Goal: Obtain resource: Obtain resource

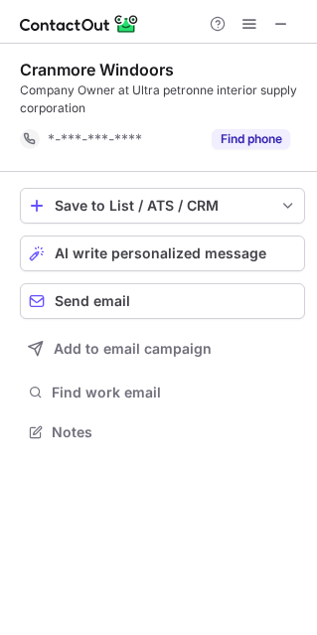
scroll to position [417, 317]
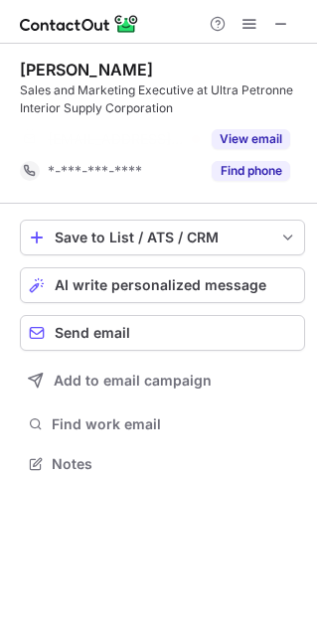
scroll to position [417, 317]
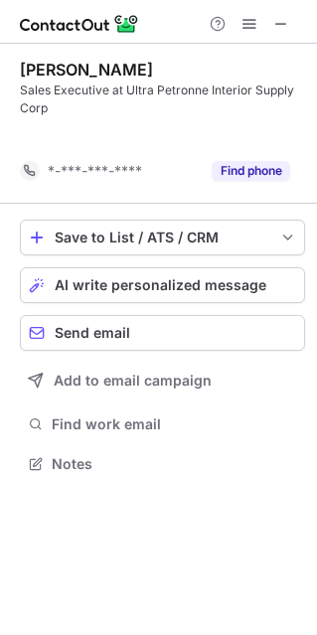
scroll to position [417, 317]
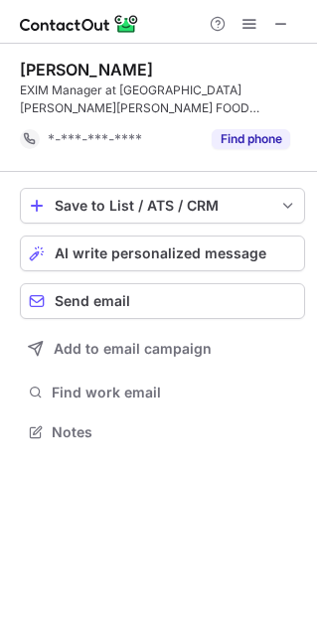
scroll to position [417, 317]
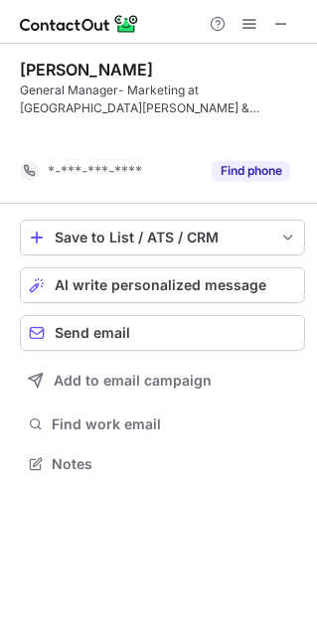
scroll to position [417, 317]
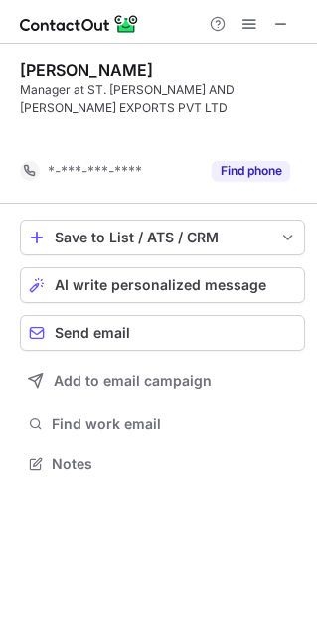
scroll to position [417, 317]
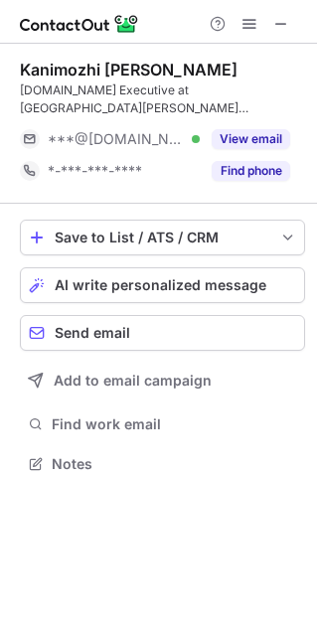
scroll to position [449, 317]
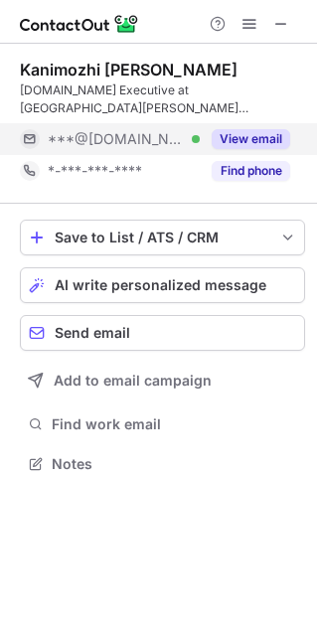
click at [255, 135] on button "View email" at bounding box center [251, 139] width 78 height 20
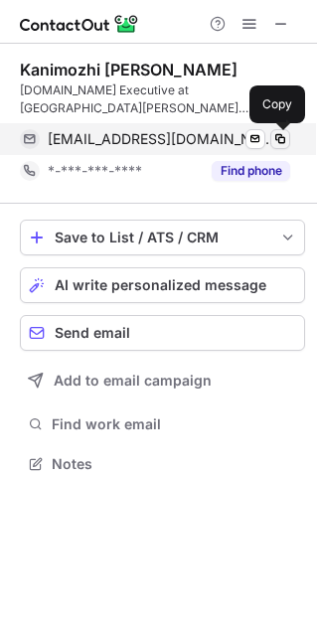
click at [281, 140] on span at bounding box center [280, 139] width 16 height 16
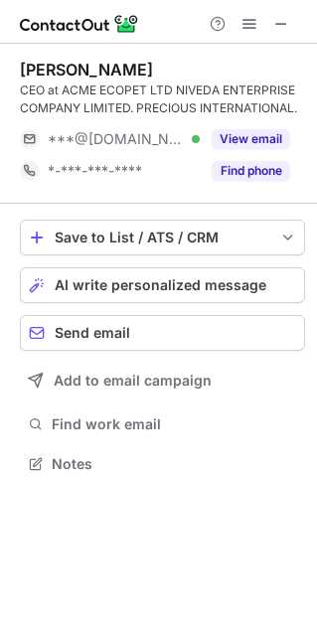
scroll to position [449, 317]
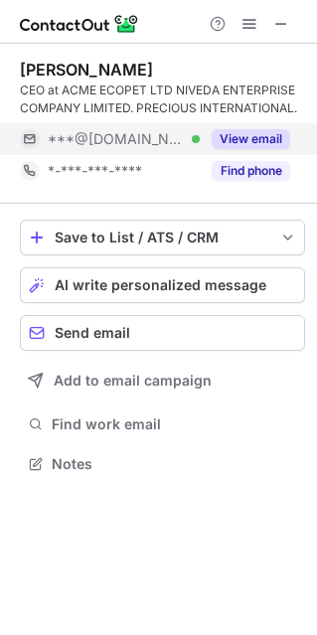
click at [227, 132] on button "View email" at bounding box center [251, 139] width 78 height 20
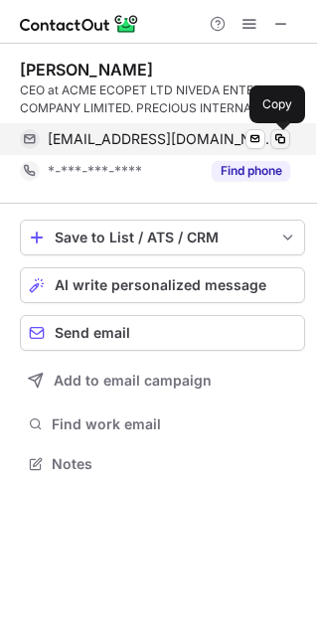
click at [276, 134] on span at bounding box center [280, 139] width 16 height 16
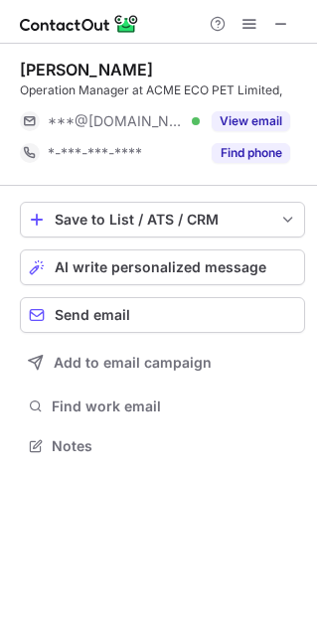
scroll to position [431, 317]
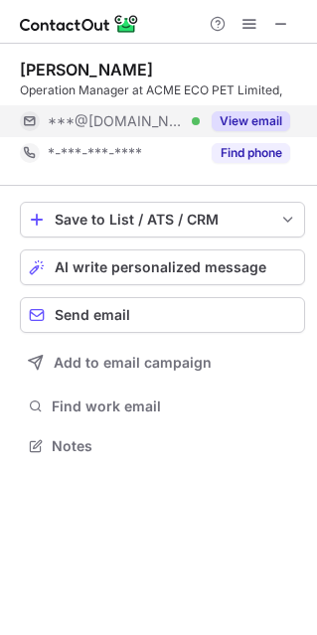
click at [260, 122] on button "View email" at bounding box center [251, 121] width 78 height 20
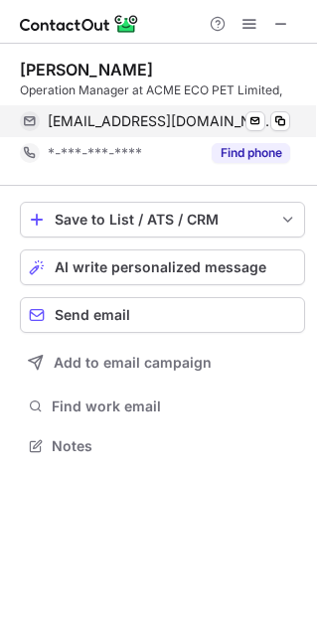
click at [290, 123] on div "ronak_16485@yahoo.co.in Verified Send email Copy" at bounding box center [155, 121] width 270 height 32
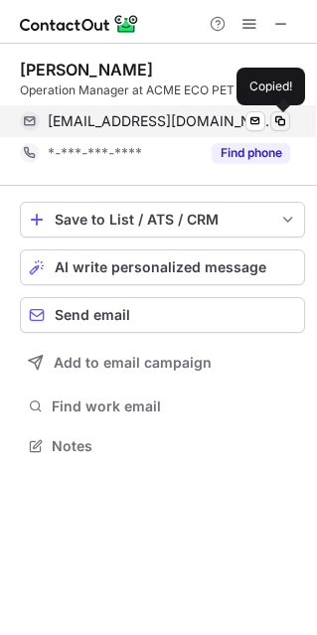
click at [277, 124] on span at bounding box center [280, 121] width 16 height 16
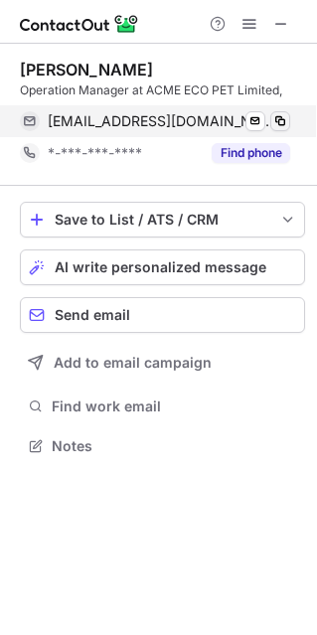
click at [278, 124] on span at bounding box center [280, 121] width 16 height 16
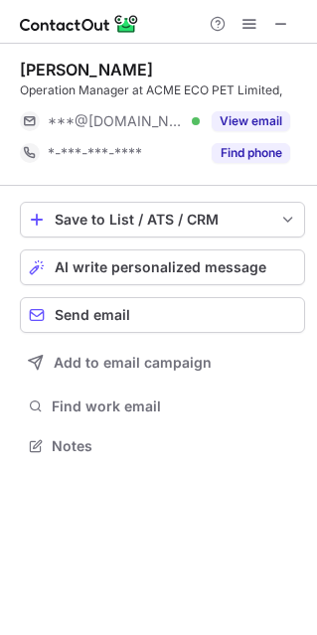
scroll to position [431, 317]
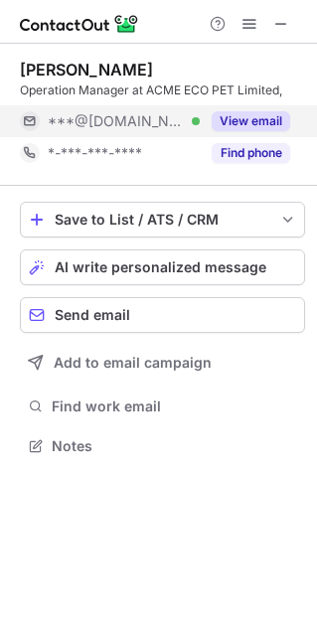
click at [277, 113] on button "View email" at bounding box center [251, 121] width 78 height 20
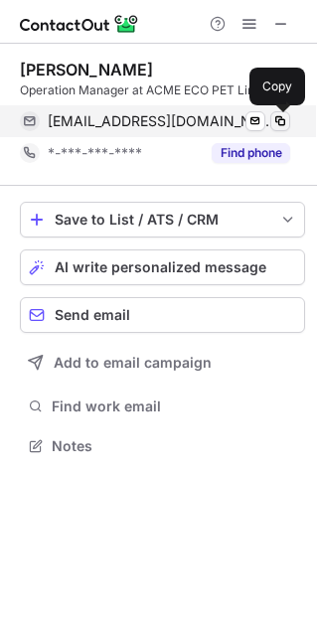
click at [274, 123] on span at bounding box center [280, 121] width 16 height 16
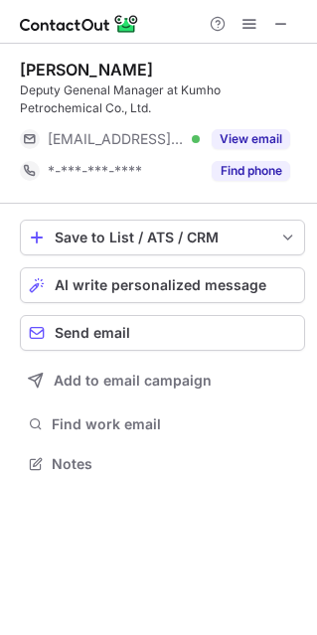
scroll to position [449, 317]
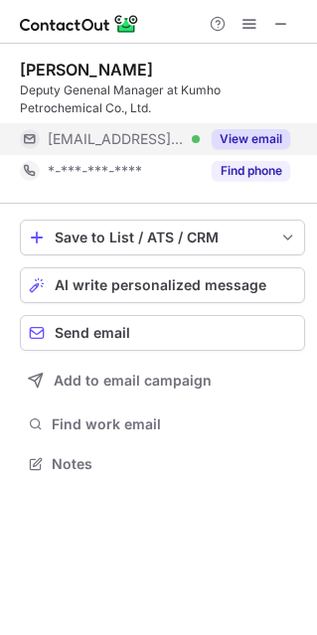
click at [218, 135] on button "View email" at bounding box center [251, 139] width 78 height 20
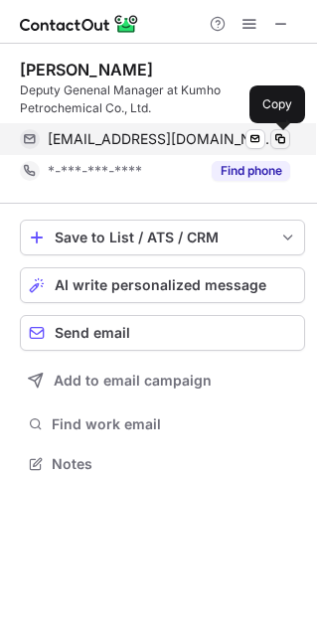
click at [274, 140] on span at bounding box center [280, 139] width 16 height 16
click at [278, 145] on span at bounding box center [280, 139] width 16 height 16
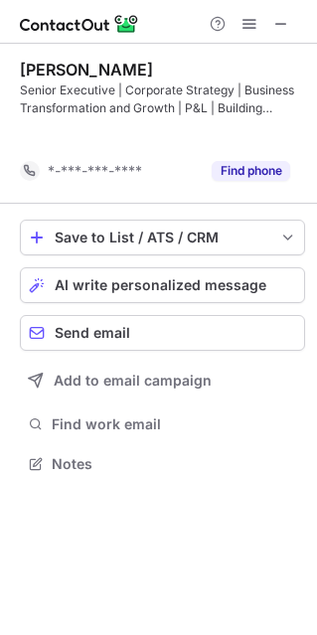
scroll to position [417, 317]
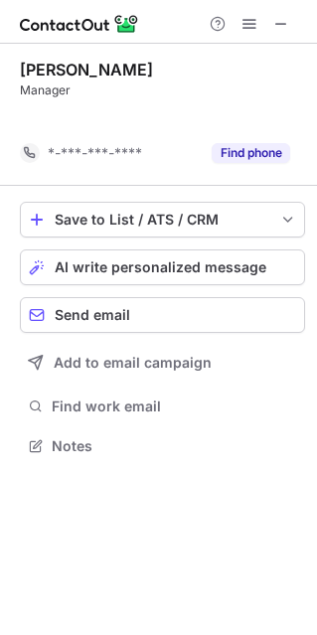
scroll to position [399, 317]
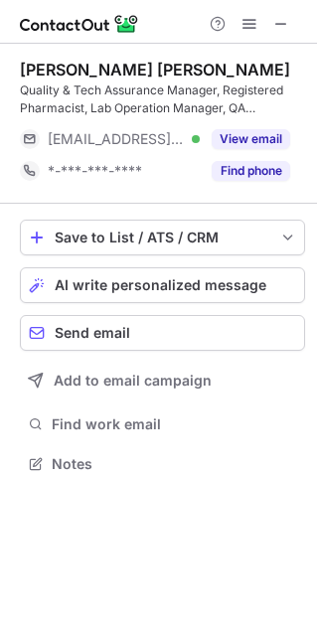
scroll to position [449, 317]
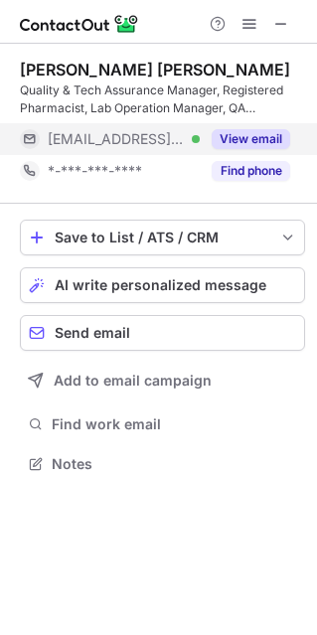
click at [243, 136] on button "View email" at bounding box center [251, 139] width 78 height 20
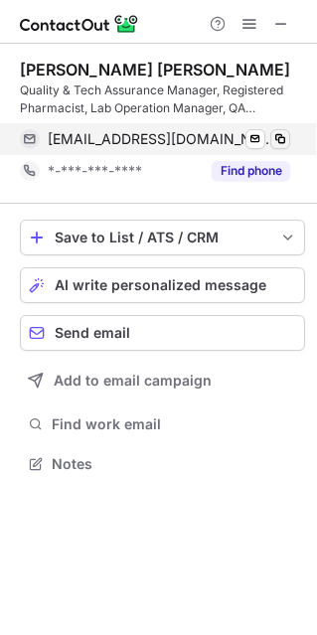
click at [286, 143] on div "[EMAIL_ADDRESS][DOMAIN_NAME] Verified Send email Copy" at bounding box center [155, 139] width 270 height 32
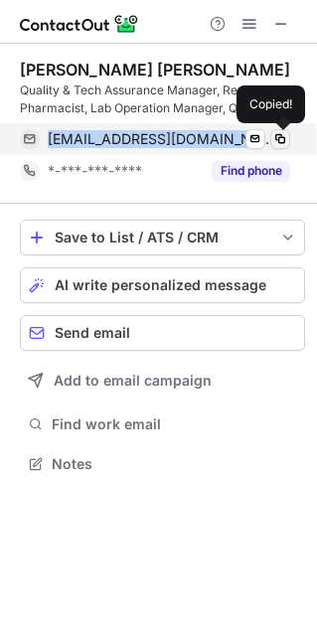
click at [281, 140] on span at bounding box center [280, 139] width 16 height 16
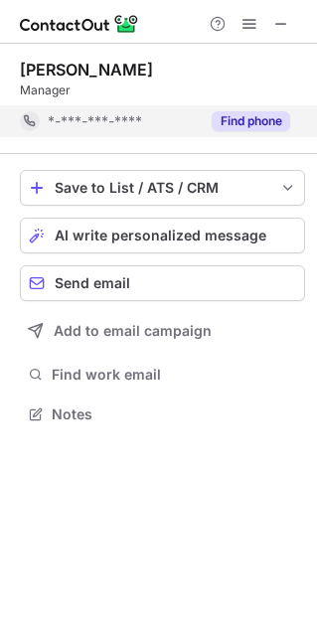
scroll to position [399, 317]
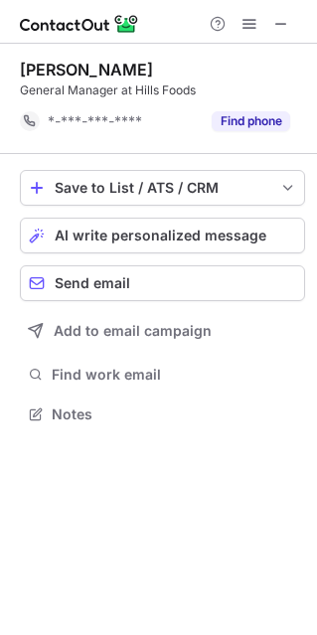
scroll to position [399, 317]
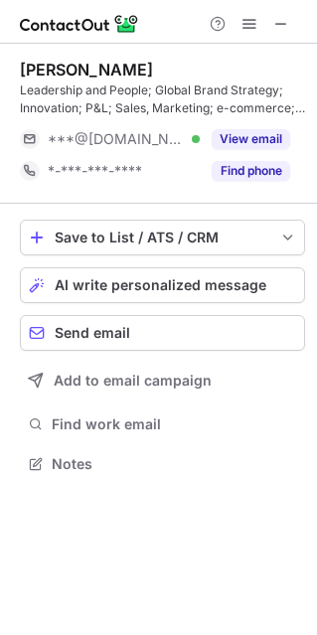
scroll to position [449, 317]
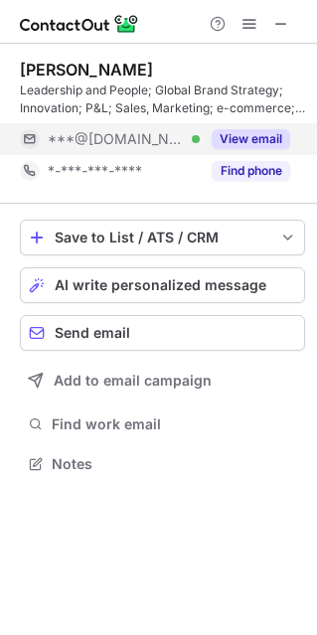
drag, startPoint x: 251, startPoint y: 143, endPoint x: 223, endPoint y: 152, distance: 29.2
click at [252, 143] on button "View email" at bounding box center [251, 139] width 78 height 20
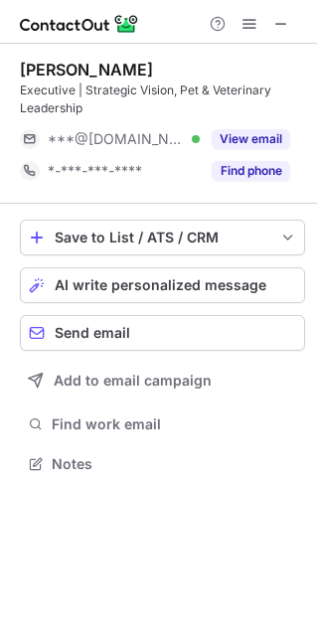
scroll to position [449, 317]
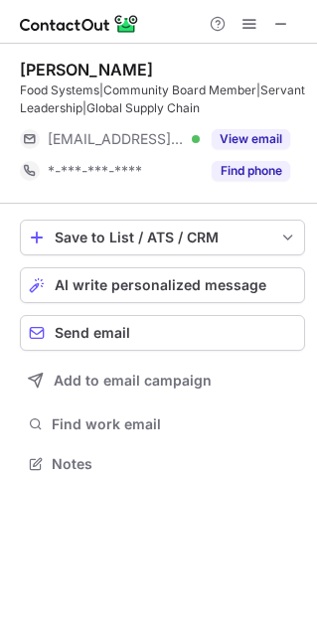
scroll to position [449, 317]
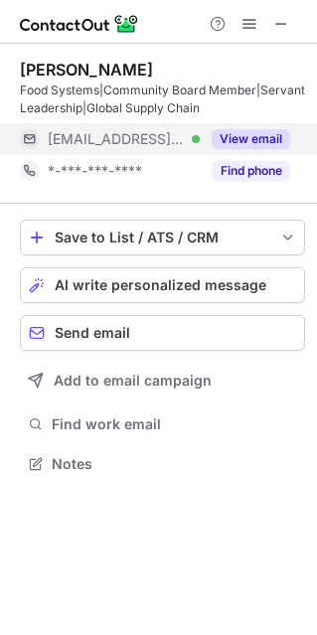
click at [231, 145] on button "View email" at bounding box center [251, 139] width 78 height 20
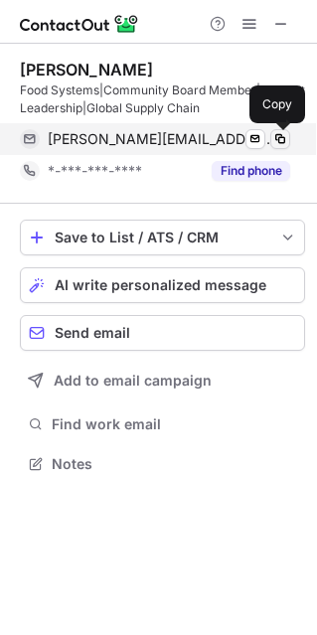
click at [281, 146] on span at bounding box center [280, 139] width 16 height 16
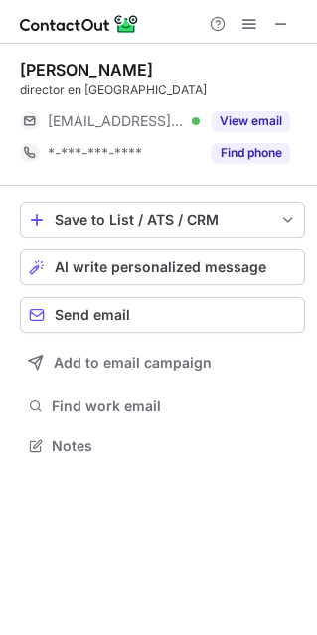
scroll to position [431, 317]
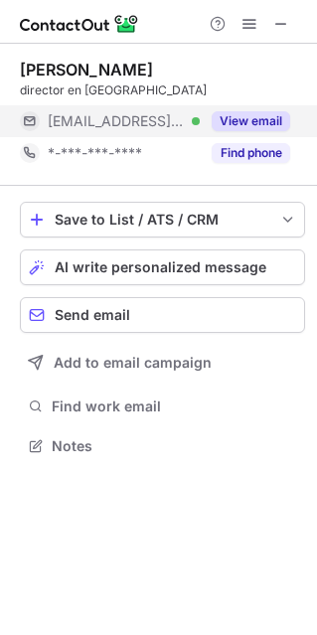
click at [246, 127] on button "View email" at bounding box center [251, 121] width 78 height 20
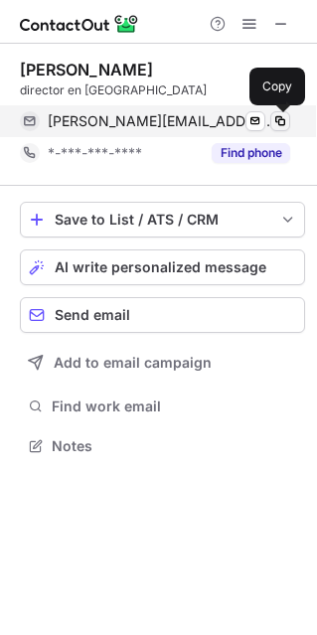
click at [285, 126] on span at bounding box center [280, 121] width 16 height 16
click at [281, 123] on span at bounding box center [280, 121] width 16 height 16
